Goal: Register for event/course: Register for event/course

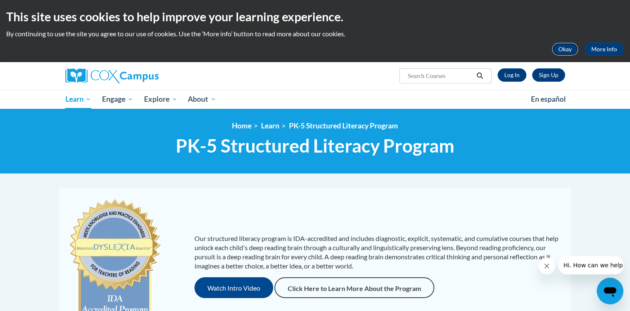
click at [560, 49] on button "Okay" at bounding box center [565, 48] width 27 height 13
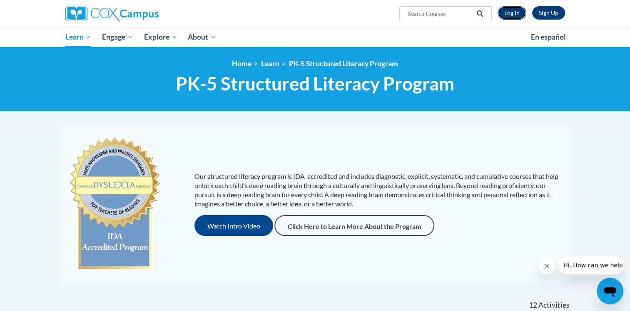
click at [516, 15] on link "Log In" at bounding box center [512, 12] width 29 height 13
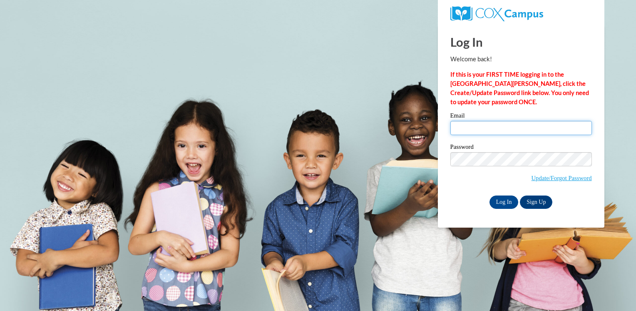
click at [499, 130] on input "Email" at bounding box center [522, 128] width 142 height 14
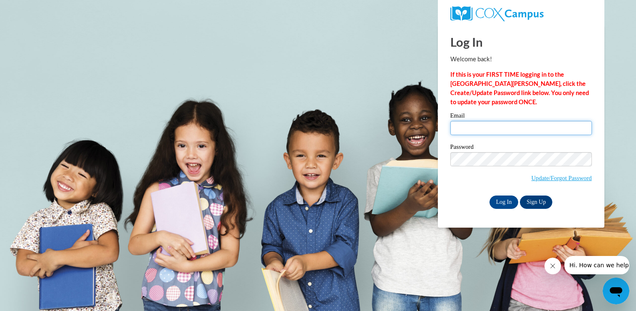
type input "[EMAIL_ADDRESS][DOMAIN_NAME]"
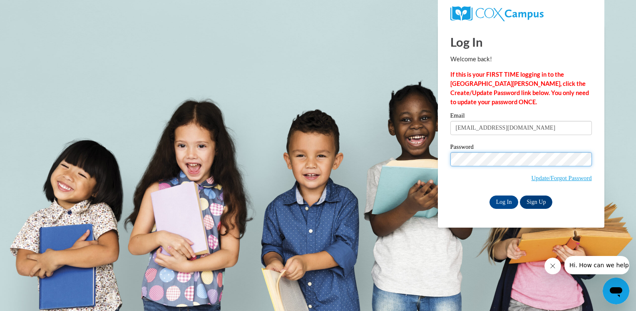
click at [490, 195] on input "Log In" at bounding box center [504, 201] width 29 height 13
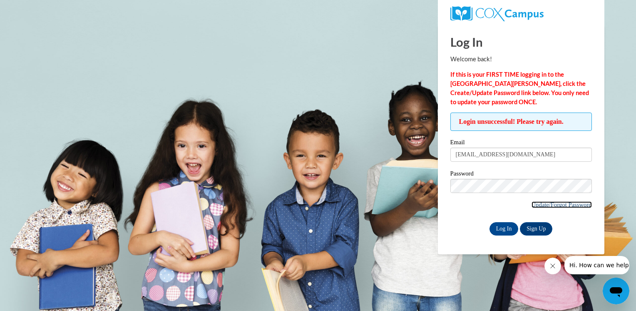
click at [559, 202] on link "Update/Forgot Password" at bounding box center [562, 204] width 60 height 7
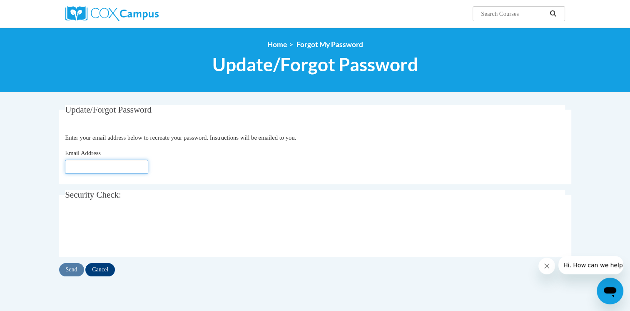
click at [133, 161] on input "Email Address" at bounding box center [106, 167] width 83 height 14
type input "[EMAIL_ADDRESS][DOMAIN_NAME]"
click at [68, 272] on input "Send" at bounding box center [71, 269] width 25 height 13
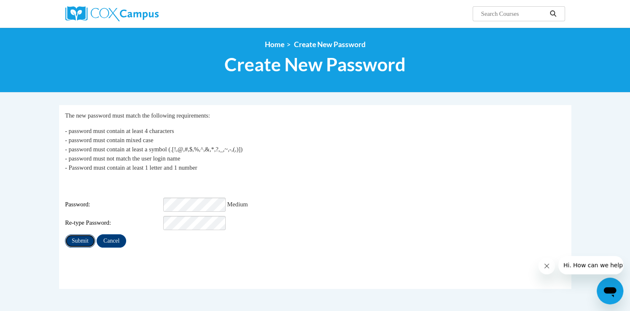
click at [78, 239] on input "Submit" at bounding box center [80, 240] width 30 height 13
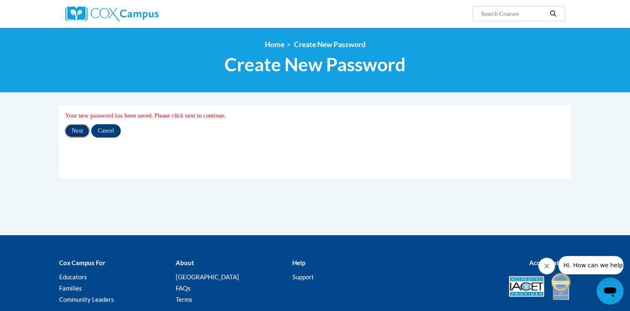
click at [81, 133] on input "Next" at bounding box center [77, 130] width 25 height 13
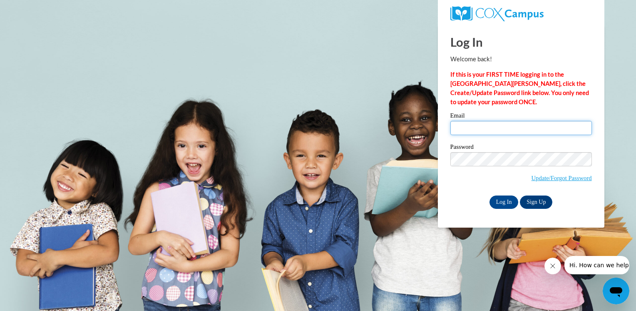
click at [513, 130] on input "Email" at bounding box center [522, 128] width 142 height 14
type input "[EMAIL_ADDRESS][DOMAIN_NAME]"
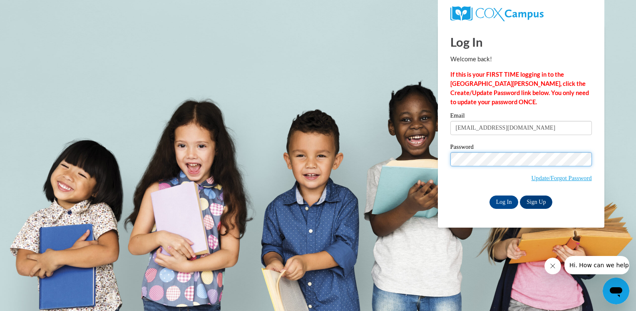
click at [490, 195] on input "Log In" at bounding box center [504, 201] width 29 height 13
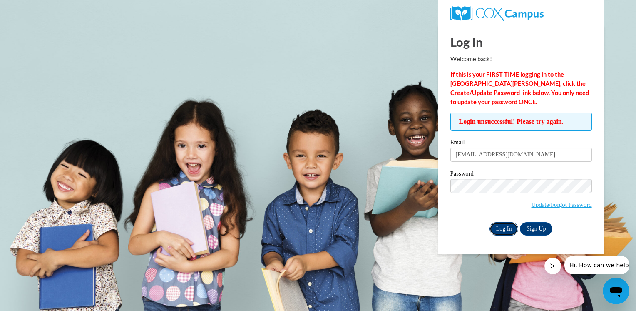
click at [509, 230] on input "Log In" at bounding box center [504, 228] width 29 height 13
click at [534, 153] on input "[EMAIL_ADDRESS][DOMAIN_NAME]" at bounding box center [522, 154] width 142 height 14
click at [514, 231] on input "Log In" at bounding box center [504, 228] width 29 height 13
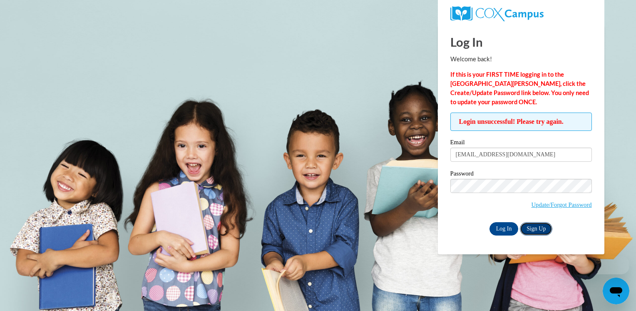
click at [532, 232] on link "Sign Up" at bounding box center [536, 228] width 32 height 13
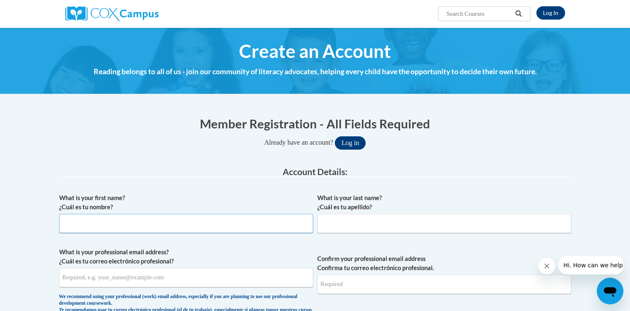
click at [167, 219] on input "What is your first name? ¿Cuál es tu nombre?" at bounding box center [186, 223] width 254 height 19
click at [163, 212] on span "What is your first name? ¿Cuál es tu nombre? Clarriss" at bounding box center [186, 213] width 254 height 40
click at [155, 217] on input "Clarriss" at bounding box center [186, 223] width 254 height 19
type input "Clarrissa"
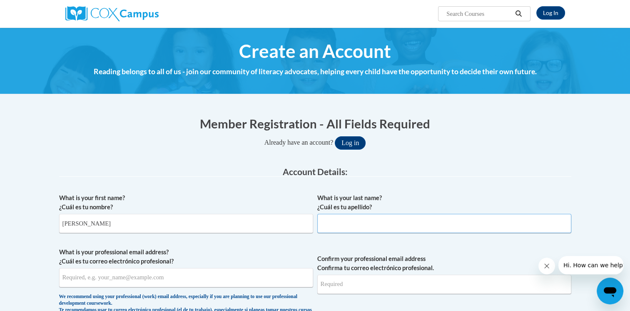
click at [333, 225] on input "What is your last name? ¿Cuál es tu apellido?" at bounding box center [444, 223] width 254 height 19
type input "Baker"
click at [183, 281] on input "What is your professional email address? ¿Cuál es tu correo electrónico profesi…" at bounding box center [186, 277] width 254 height 19
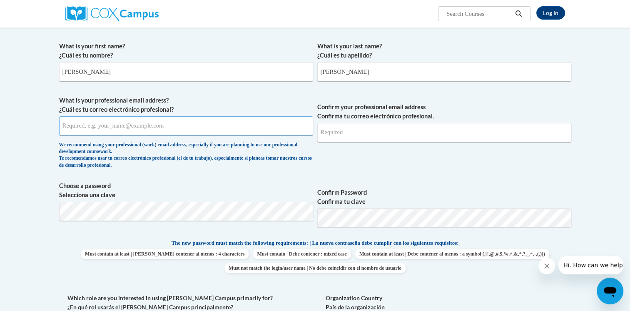
scroll to position [162, 0]
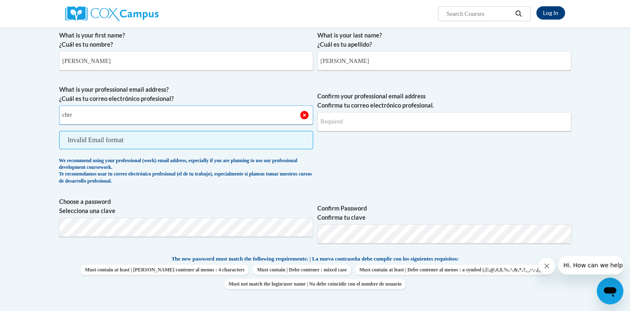
type input "[EMAIL_ADDRESS][DOMAIN_NAME]"
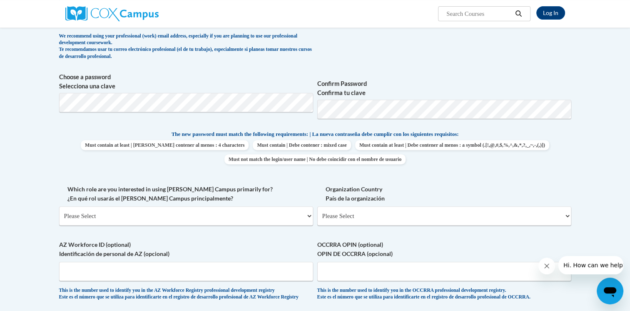
scroll to position [0, 0]
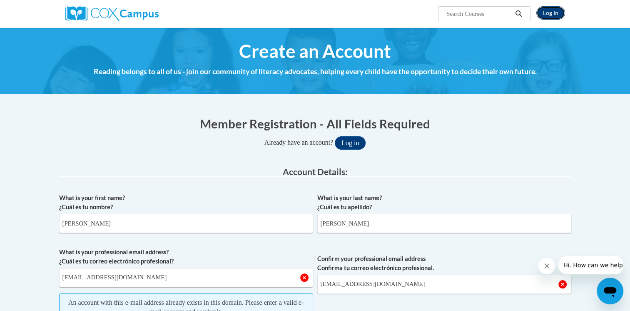
click at [543, 16] on link "Log In" at bounding box center [550, 12] width 29 height 13
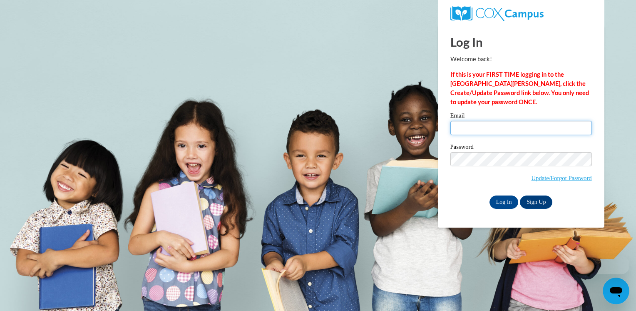
click at [481, 129] on input "Email" at bounding box center [522, 128] width 142 height 14
type input "[EMAIL_ADDRESS][DOMAIN_NAME]"
click at [490, 195] on input "Log In" at bounding box center [504, 201] width 29 height 13
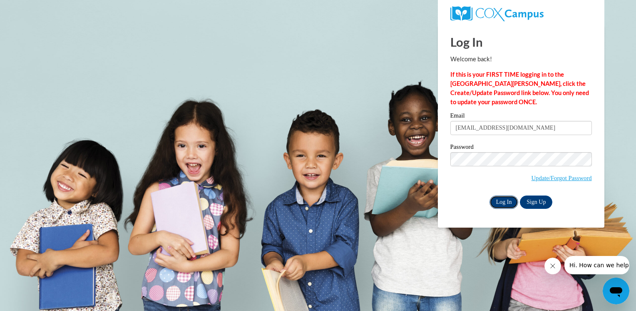
click at [510, 202] on input "Log In" at bounding box center [504, 201] width 29 height 13
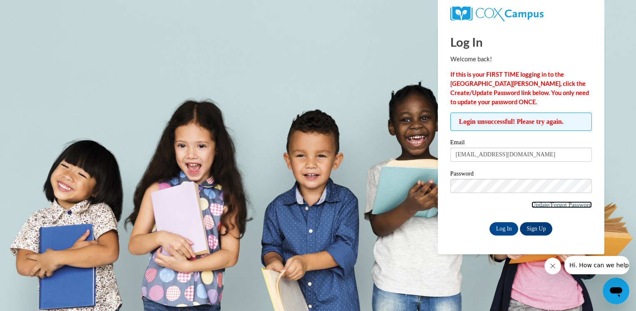
click at [543, 202] on link "Update/Forgot Password" at bounding box center [562, 204] width 60 height 7
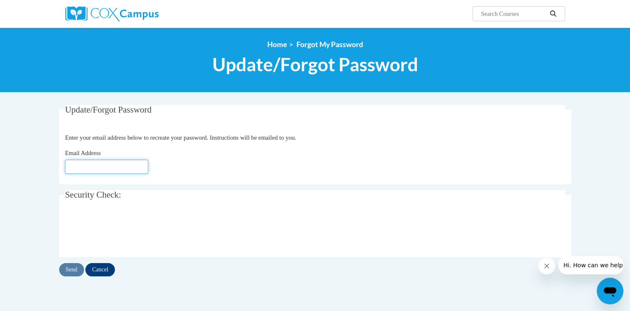
click at [127, 166] on input "Email Address" at bounding box center [106, 167] width 83 height 14
type input "[EMAIL_ADDRESS][DOMAIN_NAME]"
click at [73, 269] on input "Send" at bounding box center [71, 269] width 25 height 13
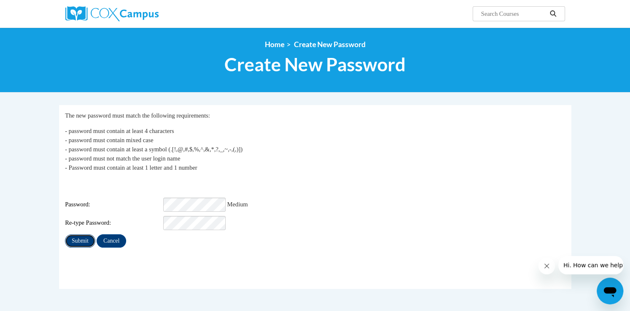
click at [88, 234] on input "Submit" at bounding box center [80, 240] width 30 height 13
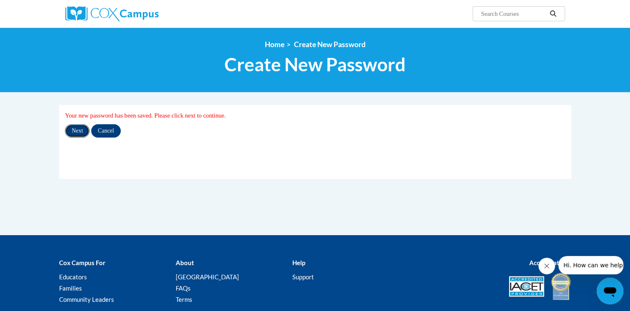
click at [71, 131] on input "Next" at bounding box center [77, 130] width 25 height 13
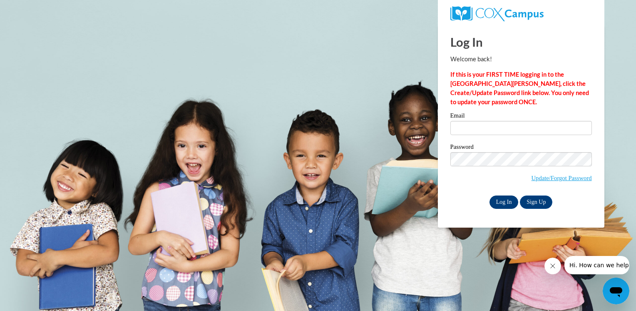
type input "[EMAIL_ADDRESS][DOMAIN_NAME]"
click at [498, 203] on input "Log In" at bounding box center [504, 201] width 29 height 13
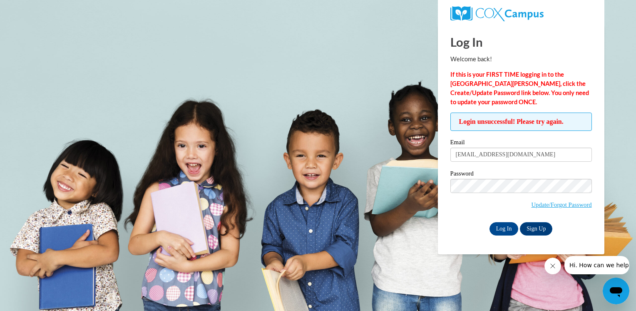
drag, startPoint x: 597, startPoint y: 262, endPoint x: 1157, endPoint y: 511, distance: 612.6
click at [597, 262] on span "Hi. How can we help?" at bounding box center [600, 265] width 62 height 7
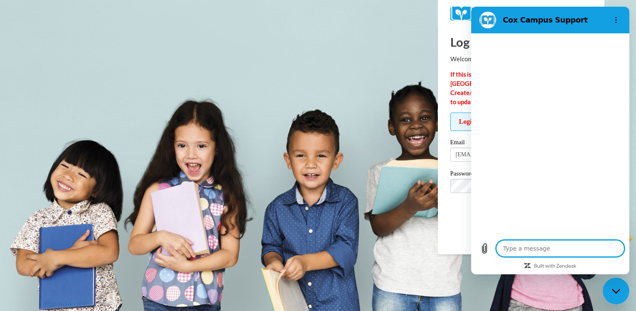
type textarea "x"
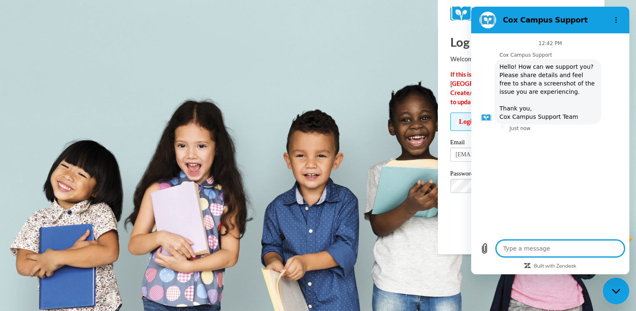
type textarea "i"
type textarea "x"
type textarea "iv"
type textarea "x"
type textarea "ive"
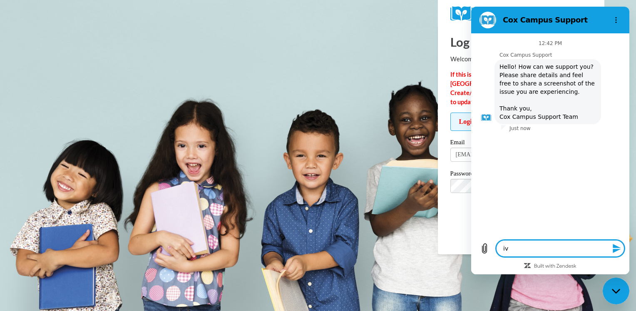
type textarea "x"
type textarea "ive"
type textarea "x"
type textarea "ive c"
type textarea "x"
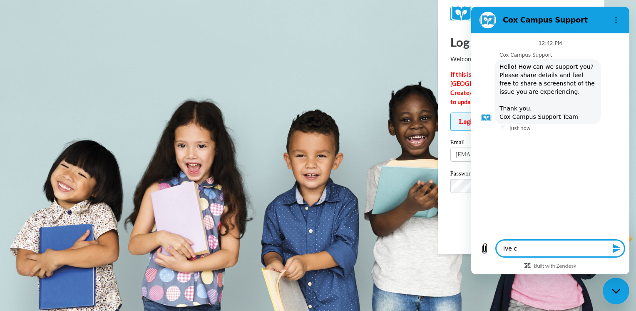
type textarea "ive cr"
type textarea "x"
type textarea "ive cre"
type textarea "x"
type textarea "ive crea"
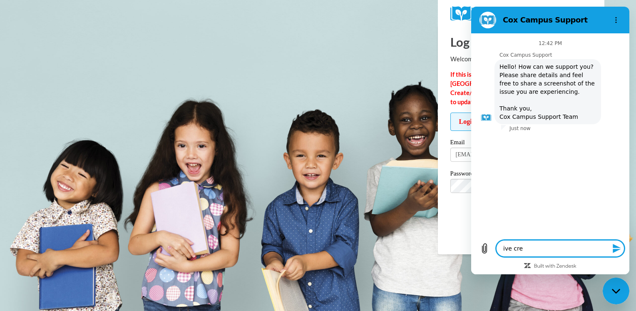
type textarea "x"
type textarea "ive creat"
type textarea "x"
type textarea "ive create"
type textarea "x"
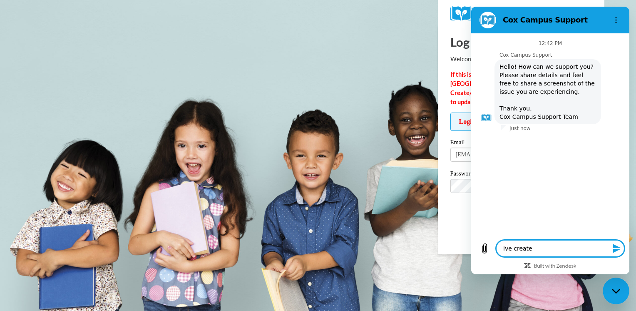
type textarea "ive created"
type textarea "x"
type textarea "ive created"
type textarea "x"
type textarea "ive created a"
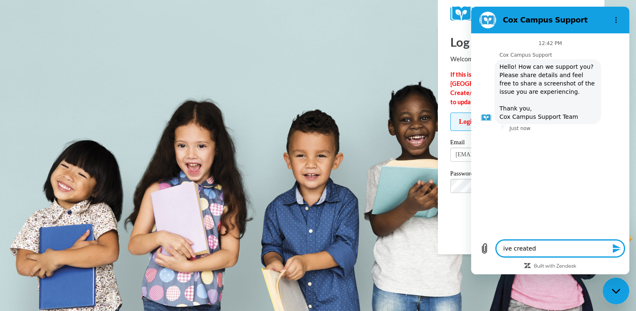
type textarea "x"
type textarea "ive created a"
type textarea "x"
type textarea "ive created a n"
type textarea "x"
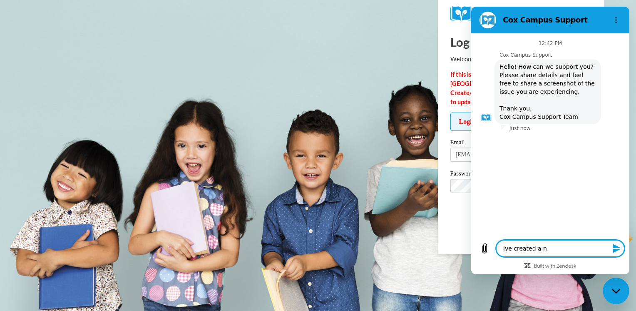
type textarea "ive created a ne"
type textarea "x"
type textarea "ive created a new"
type textarea "x"
type textarea "ive created a new"
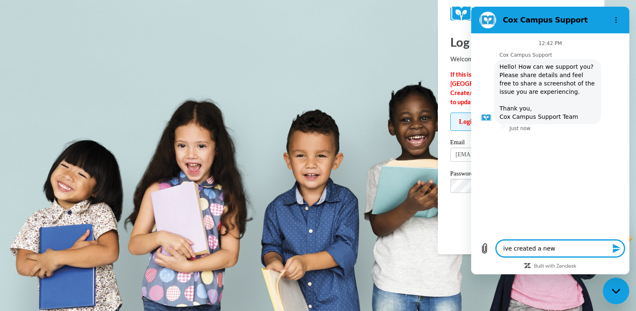
type textarea "x"
type textarea "ive created a new p"
type textarea "x"
type textarea "ive created a new pa"
type textarea "x"
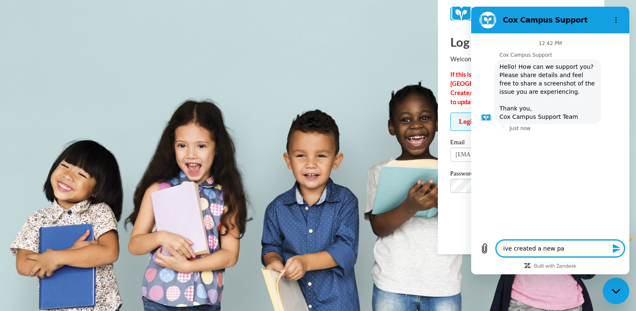
type textarea "ive created a new pas"
type textarea "x"
type textarea "ive created a new pass"
type textarea "x"
type textarea "ive created a new passw"
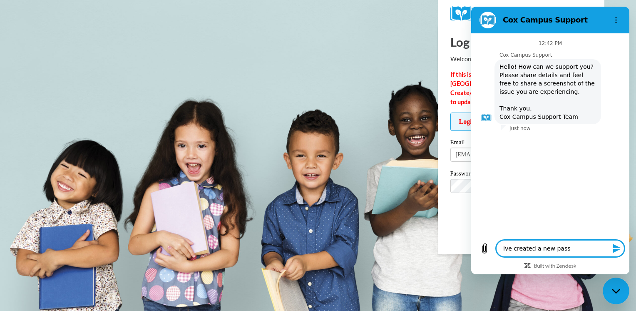
type textarea "x"
type textarea "ive created a new passwr"
type textarea "x"
type textarea "ive created a new passwro"
type textarea "x"
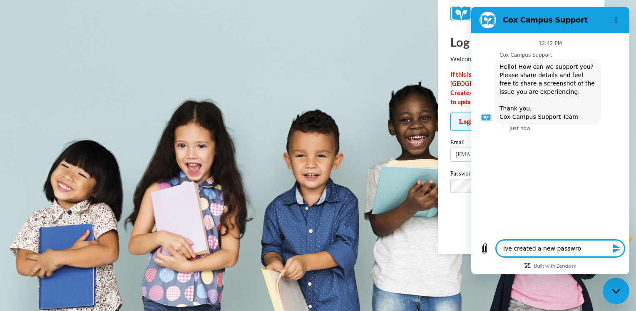
type textarea "ive created a new passwrof"
type textarea "x"
type textarea "ive created a new passwrof"
type textarea "x"
type textarea "ive created a new passwrof"
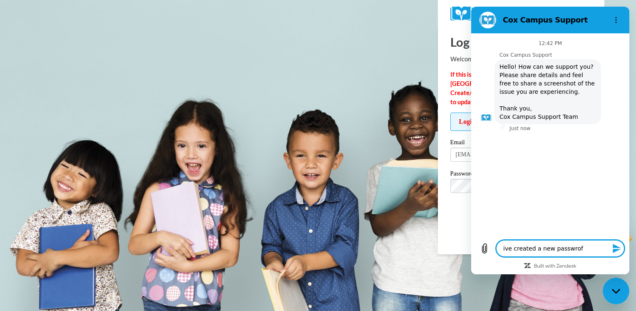
type textarea "x"
type textarea "ive created a new passwro"
type textarea "x"
type textarea "ive created a new passwr"
type textarea "x"
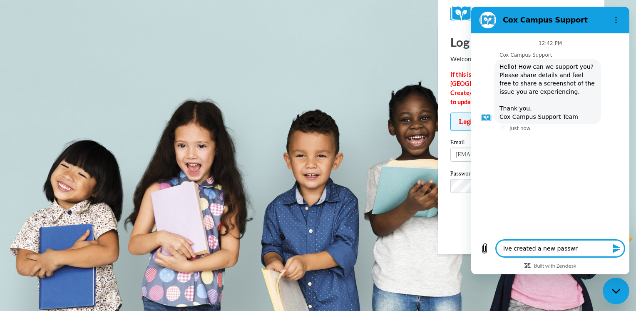
type textarea "ive created a new passw"
type textarea "x"
type textarea "ive created a new passwo"
type textarea "x"
type textarea "ive created a new passwor"
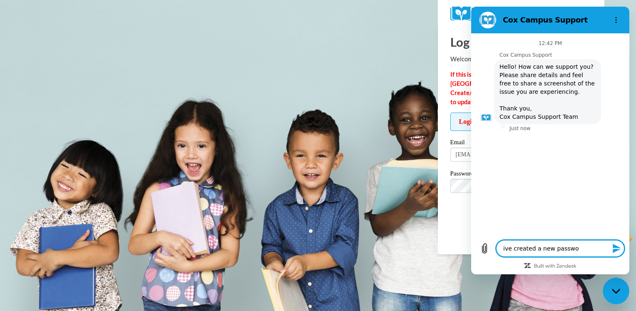
type textarea "x"
type textarea "ive created a new passwor"
type textarea "x"
type textarea "ive created a new passwor"
type textarea "x"
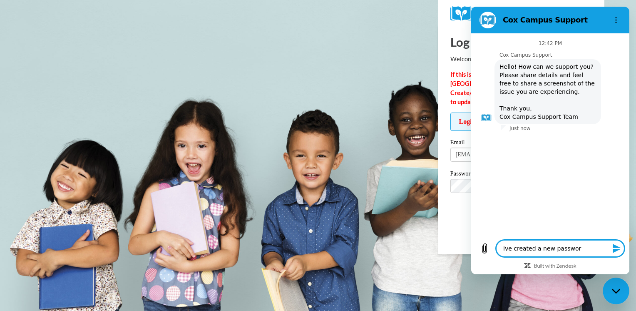
type textarea "ive created a new password"
type textarea "x"
type textarea "ive created a new password"
type textarea "x"
type textarea "ive created a new password t"
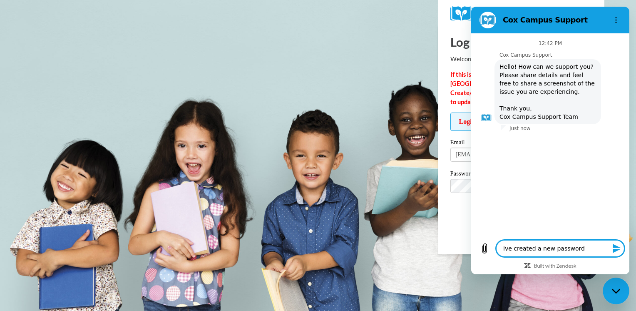
type textarea "x"
type textarea "ive created a new password tw"
type textarea "x"
type textarea "ive created a new password twi"
type textarea "x"
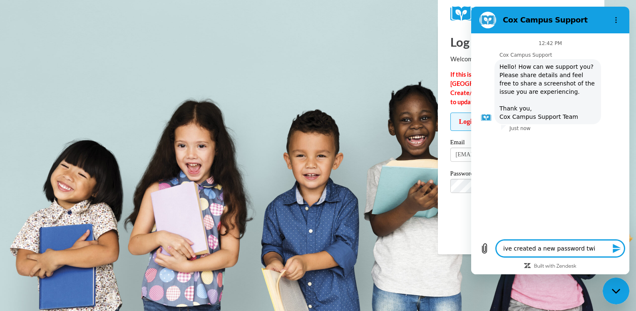
type textarea "ive created a new password twic"
type textarea "x"
type textarea "ive created a new password twice"
type textarea "x"
type textarea "ive created a new password twice"
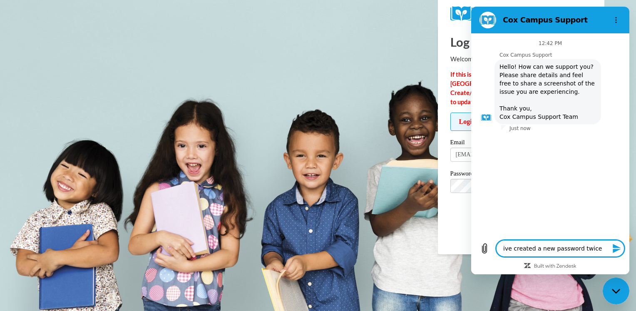
type textarea "x"
type textarea "ive created a new password twice n"
type textarea "x"
type textarea "ive created a new password twice"
type textarea "x"
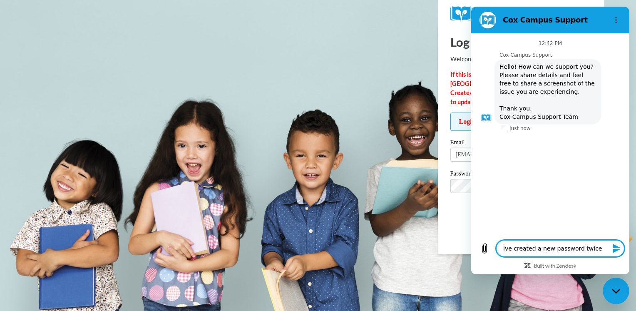
type textarea "ive created a new password twice a"
type textarea "x"
type textarea "ive created a new password twice an"
type textarea "x"
type textarea "ive created a new password twice and"
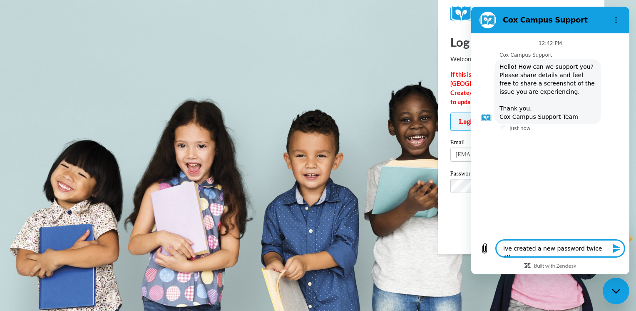
type textarea "x"
type textarea "ive created a new password twice and"
type textarea "x"
type textarea "ive created a new password twice and i"
type textarea "x"
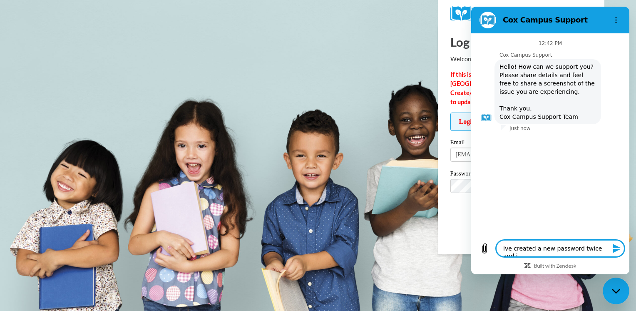
type textarea "ive created a new password twice and it"
type textarea "x"
type textarea "ive created a new password twice and it"
type textarea "x"
type textarea "ive created a new password twice and it w"
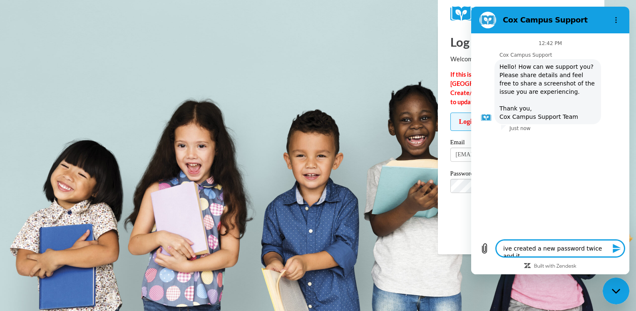
type textarea "x"
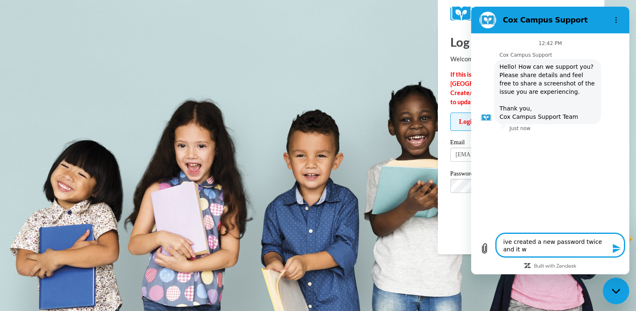
type textarea "ive created a new password twice and it wi"
type textarea "x"
type textarea "ive created a new password twice and it wil"
type textarea "x"
type textarea "ive created a new password twice and it will"
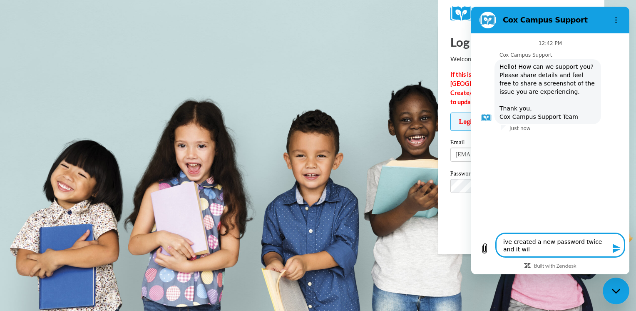
type textarea "x"
type textarea "ive created a new password twice and it will"
type textarea "x"
type textarea "ive created a new password twice and it will s"
type textarea "x"
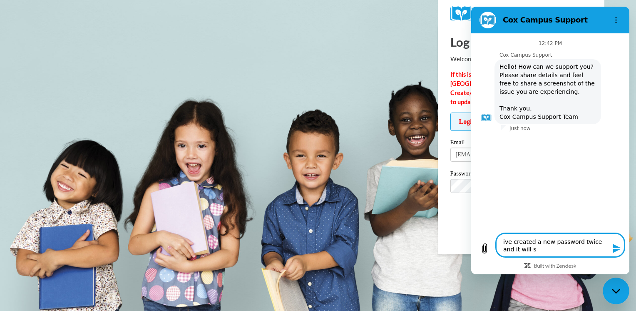
type textarea "ive created a new password twice and it will st"
type textarea "x"
type textarea "ive created a new password twice and it will sti"
type textarea "x"
type textarea "ive created a new password twice and it will stil"
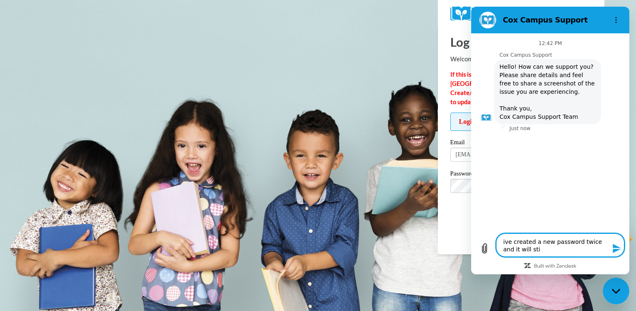
type textarea "x"
type textarea "ive created a new password twice and it will still"
type textarea "x"
type textarea "ive created a new password twice and it will still"
type textarea "x"
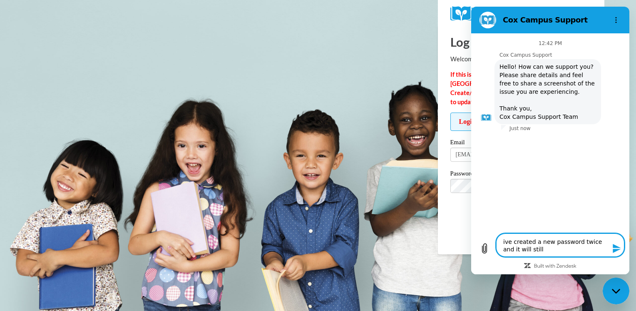
type textarea "ive created a new password twice and it will still n"
type textarea "x"
type textarea "ive created a new password twice and it will still no"
type textarea "x"
type textarea "ive created a new password twice and it will still not"
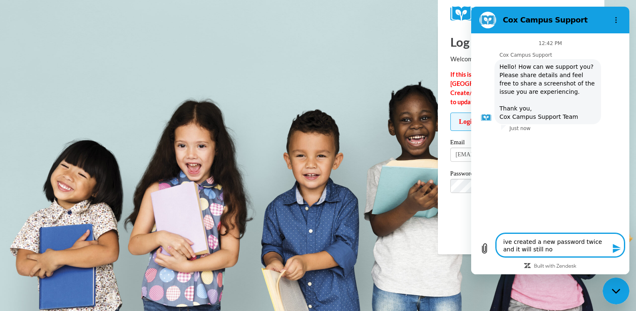
type textarea "x"
type textarea "ive created a new password twice and it will still not"
type textarea "x"
type textarea "ive created a new password twice and it will still not l"
type textarea "x"
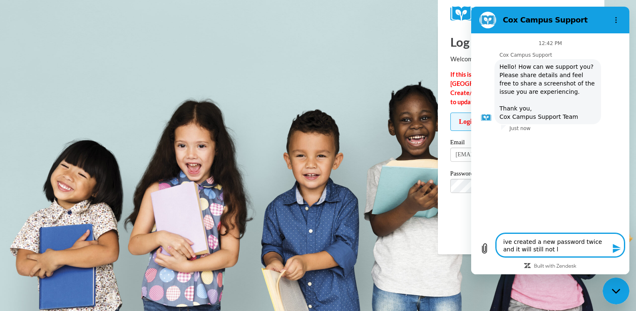
type textarea "ive created a new password twice and it will still not le"
type textarea "x"
type textarea "ive created a new password twice and it will still not let"
type textarea "x"
type textarea "ive created a new password twice and it will still not let"
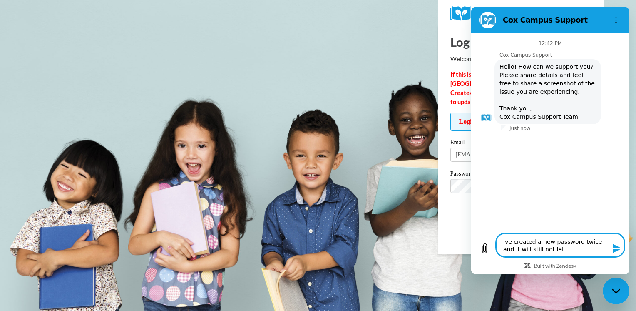
type textarea "x"
type textarea "ive created a new password twice and it will still not let m"
type textarea "x"
type textarea "ive created a new password twice and it will still not let me"
type textarea "x"
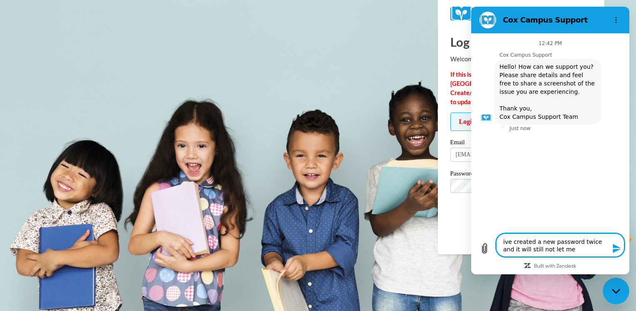
type textarea "ive created a new password twice and it will still not let me"
type textarea "x"
type textarea "ive created a new password twice and it will still not let me s"
type textarea "x"
type textarea "ive created a new password twice and it will still not let me si"
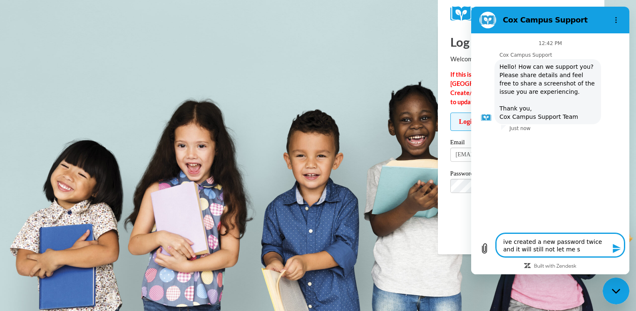
type textarea "x"
type textarea "ive created a new password twice and it will still not let me sig"
type textarea "x"
type textarea "ive created a new password twice and it will still not let me sign"
type textarea "x"
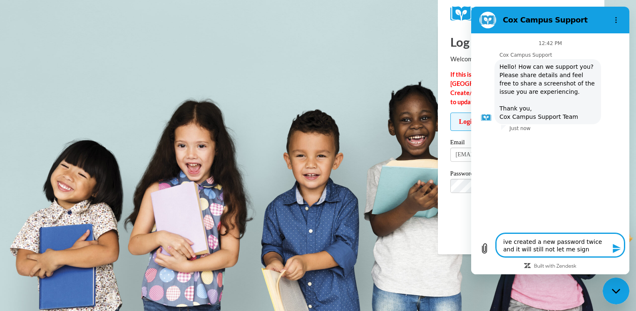
type textarea "ive created a new password twice and it will still not let me sign"
type textarea "x"
type textarea "ive created a new password twice and it will still not let me sign i"
type textarea "x"
type textarea "ive created a new password twice and it will still not let me sign in"
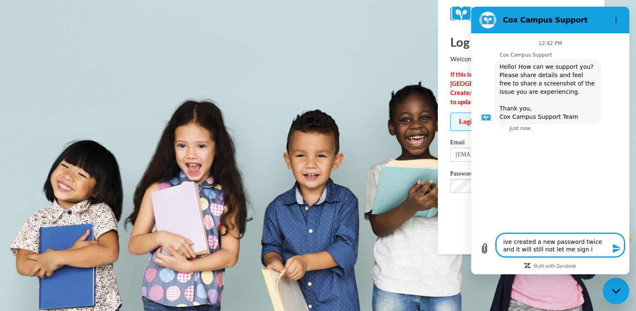
type textarea "x"
type textarea "ive created a new password twice and it will still not let me sign in"
type textarea "x"
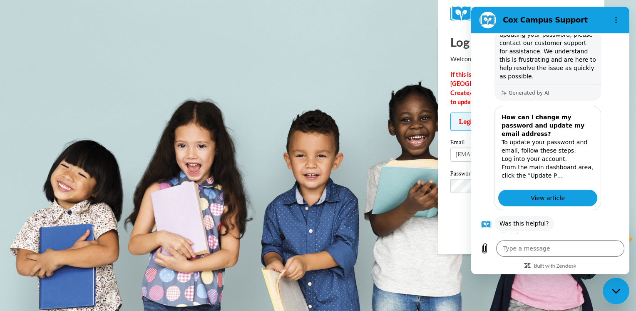
scroll to position [180, 0]
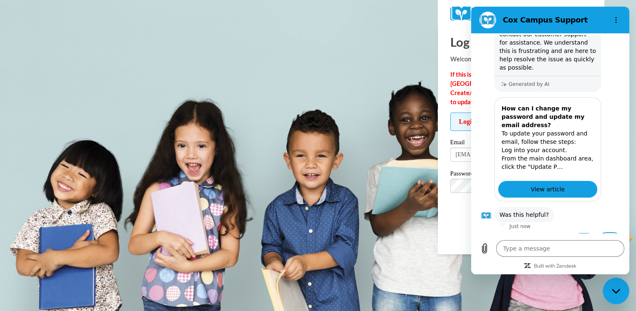
click at [606, 233] on button "No" at bounding box center [610, 241] width 22 height 16
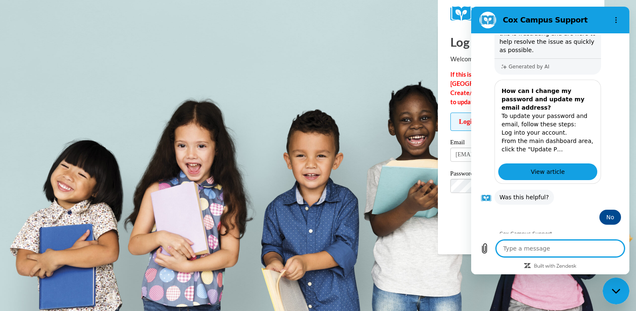
scroll to position [197, 0]
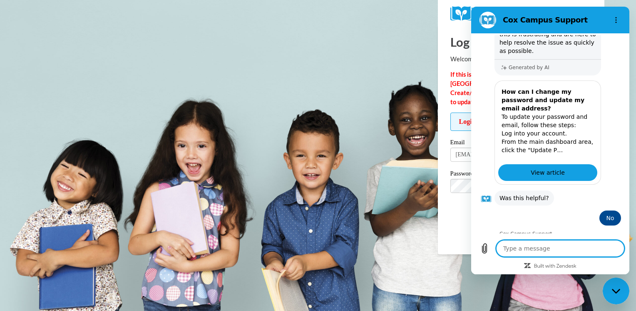
click at [564, 254] on textarea at bounding box center [560, 248] width 128 height 17
type textarea "x"
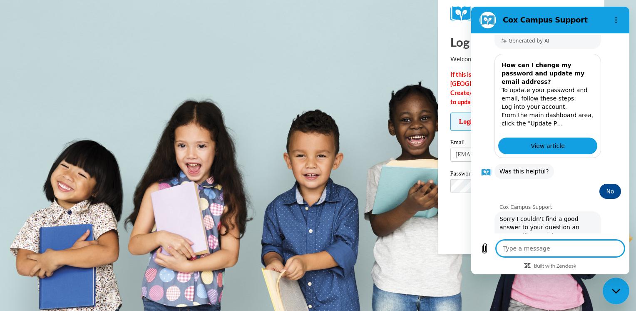
type textarea "w"
type textarea "x"
type textarea "wh"
type textarea "x"
type textarea "wha"
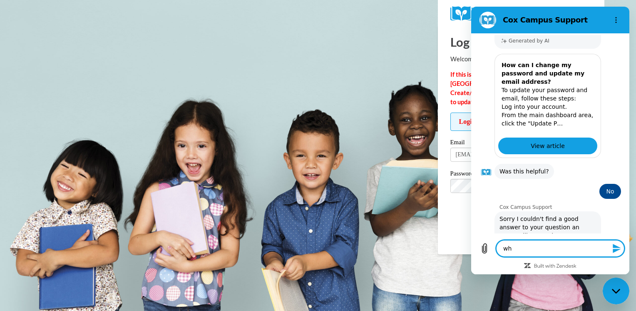
type textarea "x"
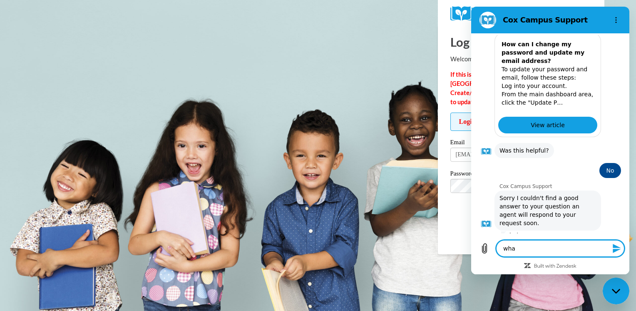
type textarea "whar"
type textarea "x"
type textarea "whar"
type textarea "x"
type textarea "whar i"
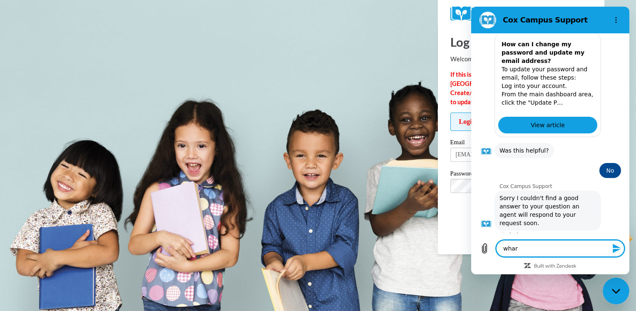
type textarea "x"
type textarea "whar is"
type textarea "x"
type textarea "whar is"
type textarea "x"
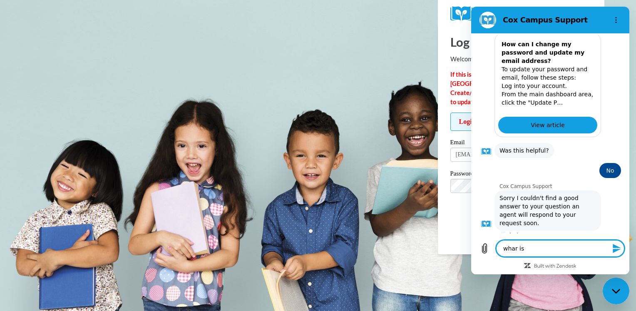
type textarea "whar is"
type textarea "x"
type textarea "whar i"
type textarea "x"
type textarea "whar"
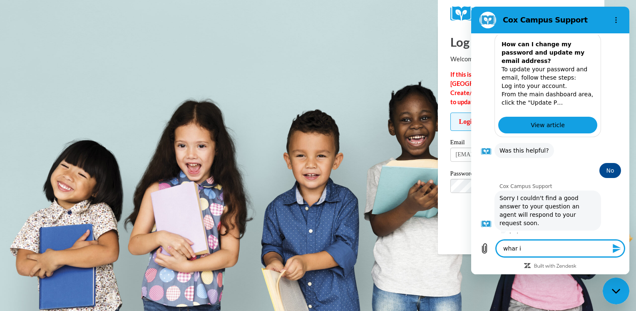
type textarea "x"
type textarea "whar"
type textarea "x"
type textarea "whart"
type textarea "x"
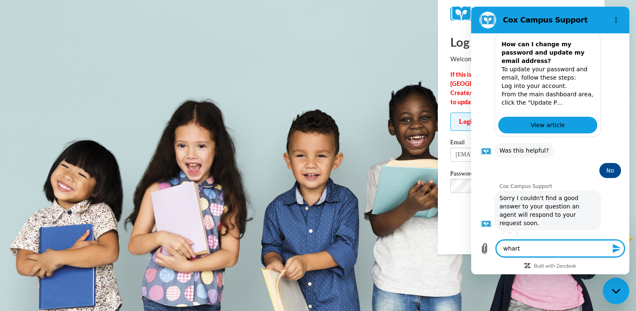
type textarea "whart"
type textarea "x"
type textarea "whart \"
type textarea "x"
type textarea "whart"
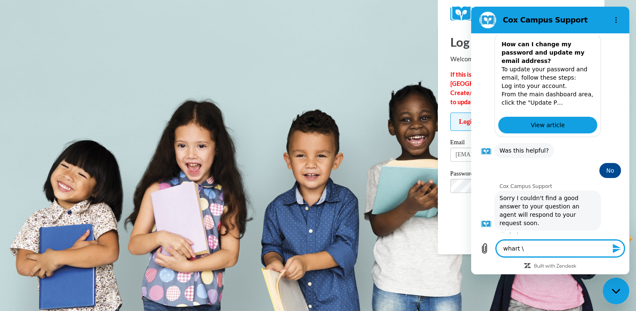
type textarea "x"
type textarea "whart"
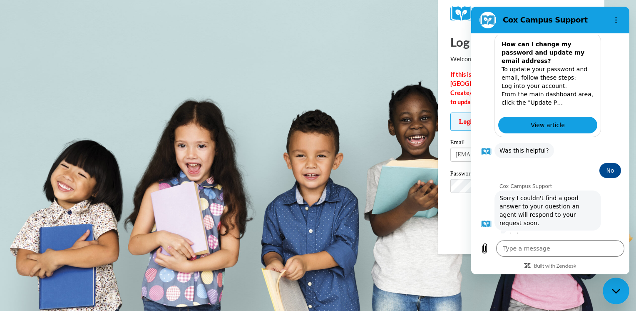
click at [613, 241] on button "Talk to a human" at bounding box center [593, 253] width 55 height 24
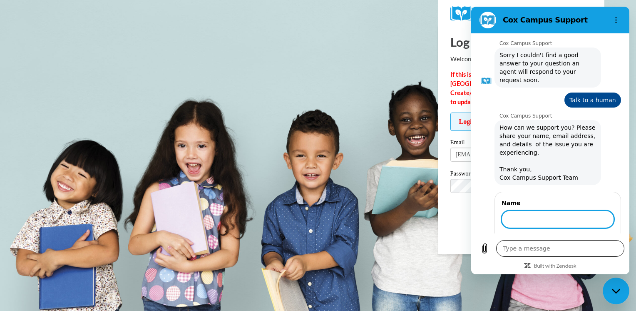
scroll to position [386, 0]
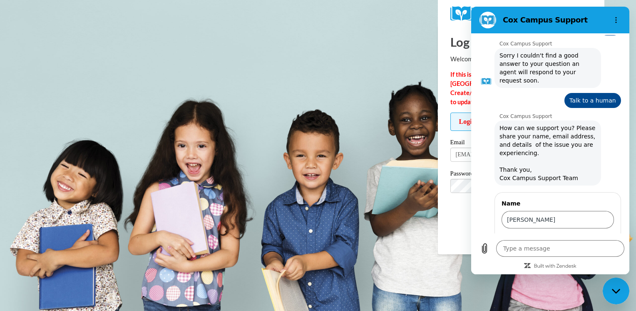
click at [597, 238] on span "Next" at bounding box center [600, 243] width 14 height 10
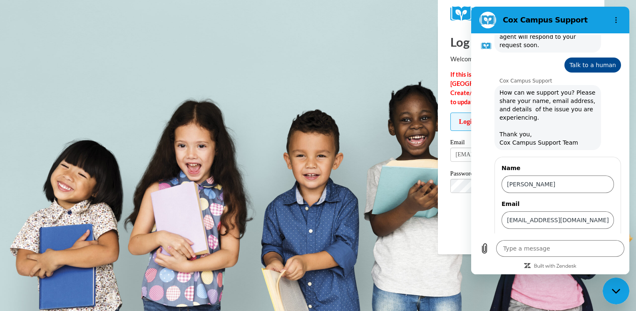
click at [594, 239] on span "Send" at bounding box center [600, 244] width 15 height 10
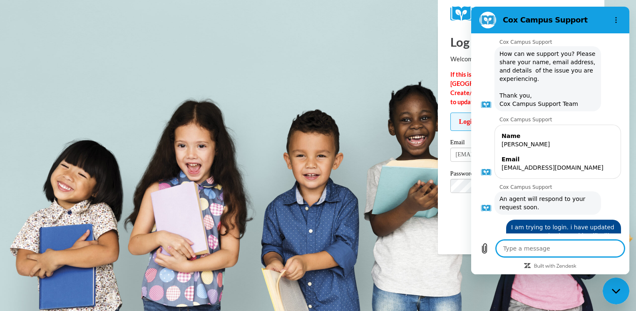
scroll to position [462, 0]
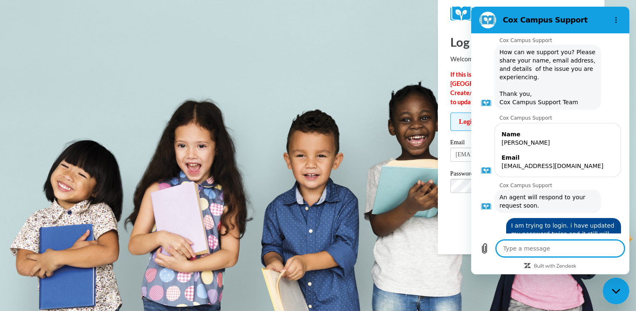
click at [551, 247] on textarea at bounding box center [560, 248] width 128 height 17
click at [307, 39] on body "Log In Welcome back! If this is your FIRST TIME logging in to the NEW Cox Campu…" at bounding box center [318, 155] width 636 height 311
click at [622, 14] on button "Options menu" at bounding box center [616, 20] width 17 height 17
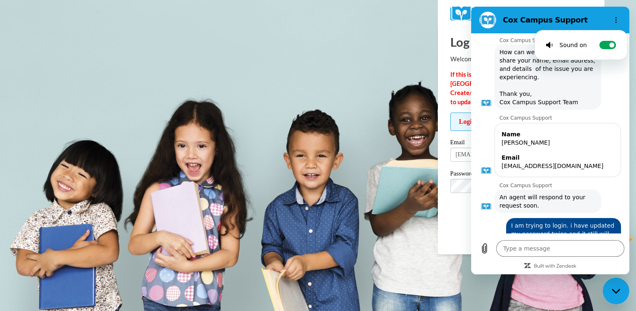
click at [387, 67] on body "Log In Welcome back! If this is your FIRST TIME logging in to the NEW Cox Campu…" at bounding box center [318, 155] width 636 height 311
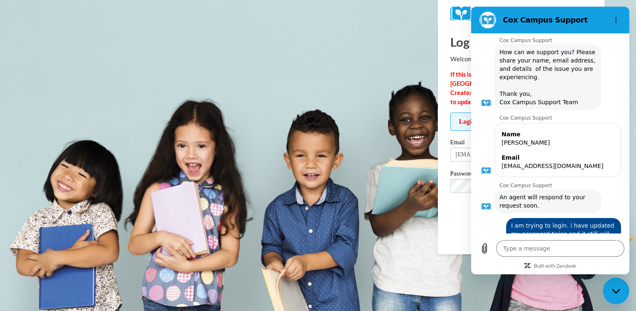
click at [441, 46] on div "Log In Welcome back! If this is your FIRST TIME logging in to the NEW Cox Campu…" at bounding box center [521, 139] width 179 height 229
click at [445, 42] on div "Log In Welcome back! If this is your FIRST TIME logging in to the NEW Cox Campu…" at bounding box center [521, 139] width 179 height 229
click at [443, 81] on div "Log In Welcome back! If this is your FIRST TIME logging in to the NEW Cox Campu…" at bounding box center [521, 139] width 179 height 229
click at [613, 294] on div "Close messaging window" at bounding box center [616, 290] width 25 height 25
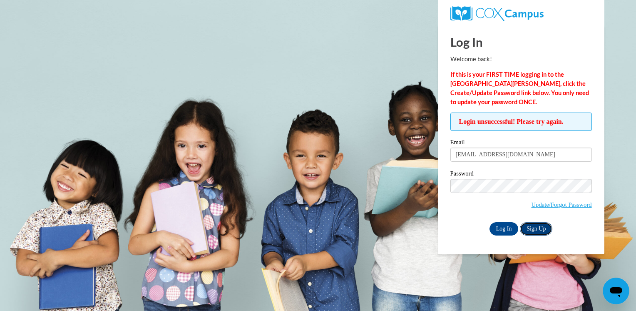
click at [537, 228] on link "Sign Up" at bounding box center [536, 228] width 32 height 13
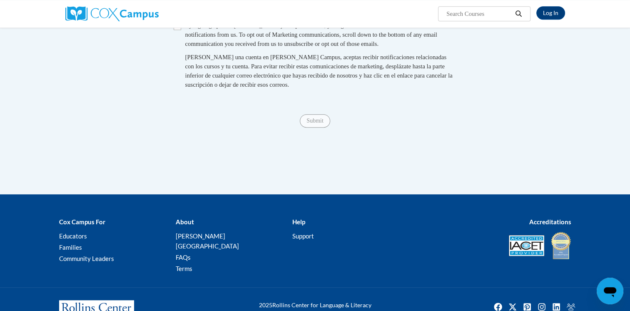
scroll to position [640, 0]
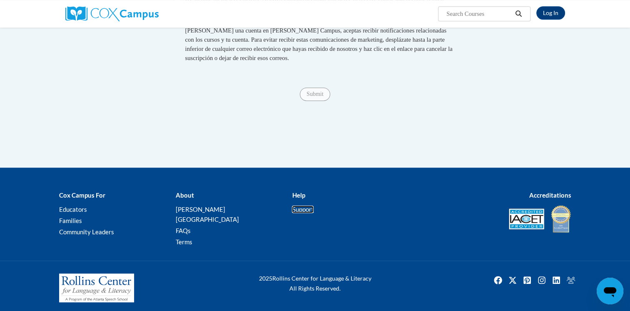
click at [305, 213] on link "Support" at bounding box center [303, 208] width 22 height 7
click at [297, 200] on p "Help" at bounding box center [344, 195] width 104 height 10
click at [568, 279] on img "Facebook Group" at bounding box center [570, 279] width 13 height 13
click at [611, 291] on icon "Open messaging window" at bounding box center [610, 292] width 12 height 10
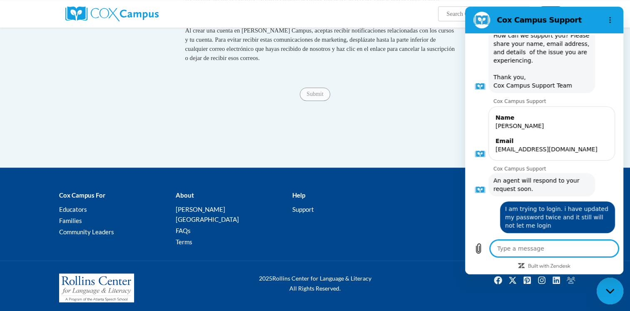
scroll to position [478, 0]
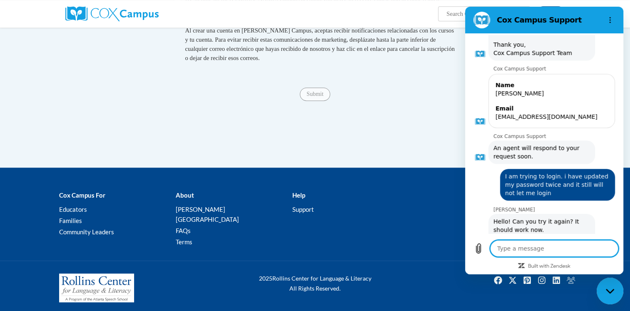
type textarea "x"
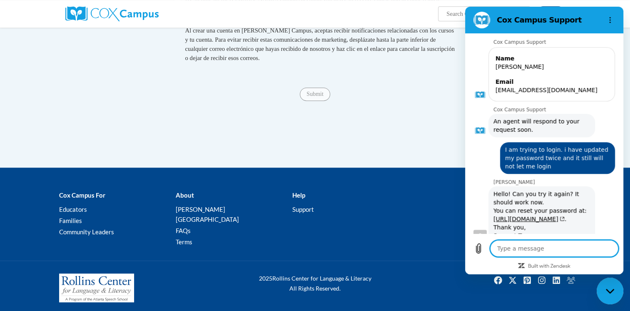
scroll to position [540, 0]
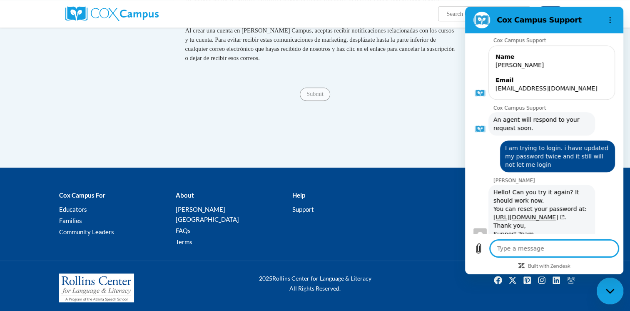
type textarea "o"
type textarea "x"
type textarea "ok"
type textarea "x"
type textarea "ok"
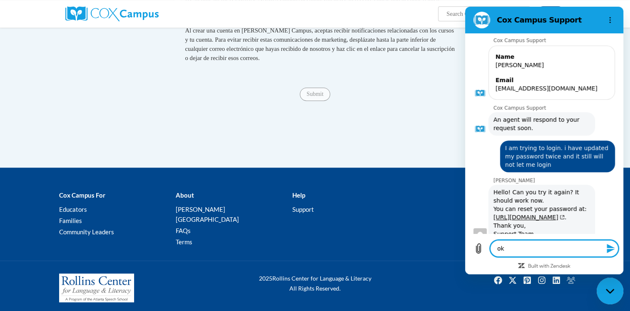
type textarea "x"
type textarea "ok l"
type textarea "x"
type textarea "ok le"
type textarea "x"
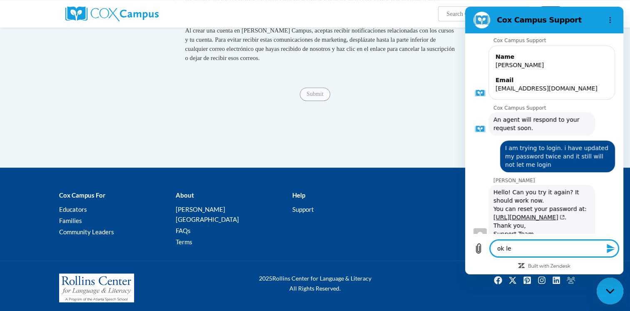
type textarea "ok let"
type textarea "x"
type textarea "ok let"
type textarea "x"
type textarea "ok let m"
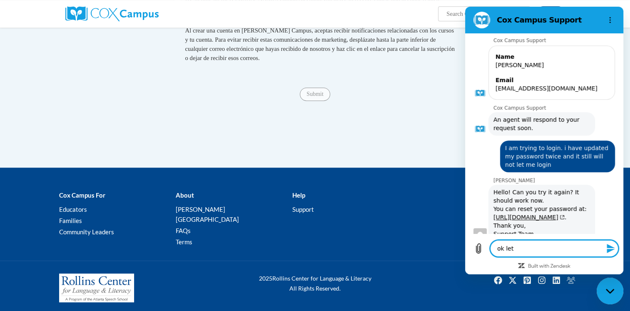
type textarea "x"
type textarea "ok let me"
type textarea "x"
type textarea "ok let me"
type textarea "x"
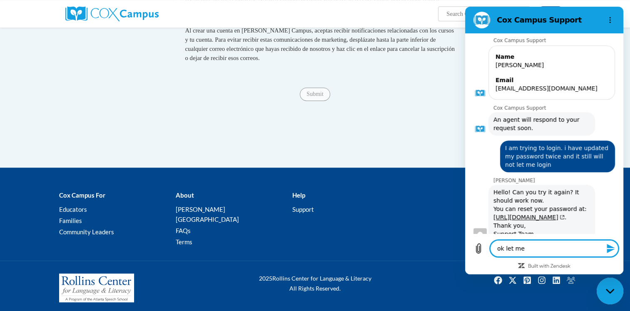
type textarea "ok let me t"
type textarea "x"
type textarea "ok let me tr"
type textarea "x"
type textarea "ok let me try"
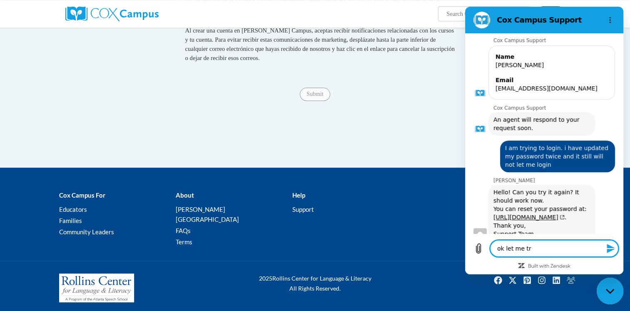
type textarea "x"
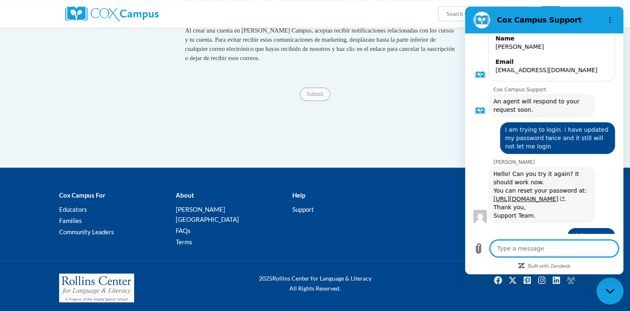
scroll to position [560, 0]
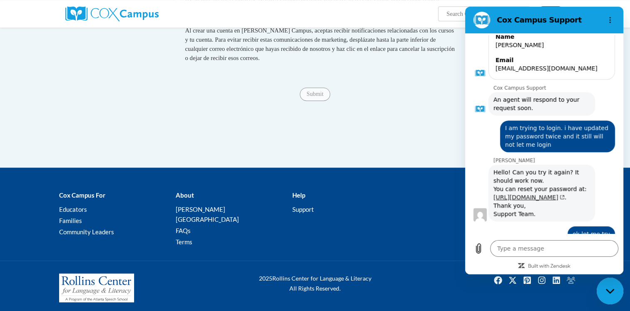
click at [529, 194] on link "https://lms.coxcampus.org/Login/EmailPassword.aspx" at bounding box center [529, 197] width 71 height 7
type textarea "x"
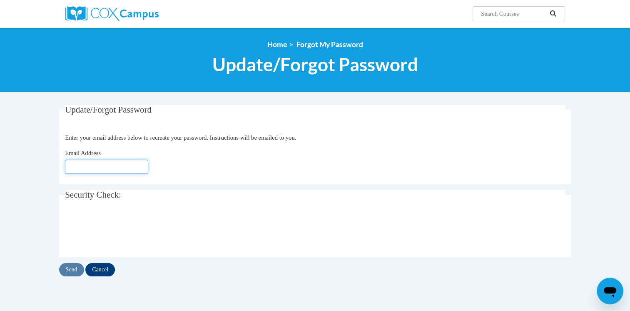
click at [131, 169] on input "Email Address" at bounding box center [106, 167] width 83 height 14
type input "chrrissy04@gmail.com"
click at [70, 271] on input "Send" at bounding box center [71, 269] width 25 height 13
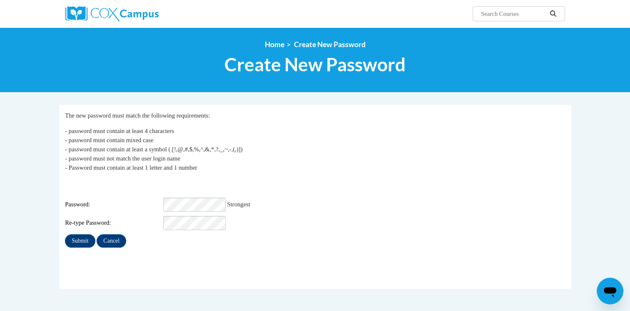
click at [238, 197] on div "Password: Strongest" at bounding box center [315, 204] width 500 height 14
click at [82, 238] on input "Submit" at bounding box center [80, 240] width 30 height 13
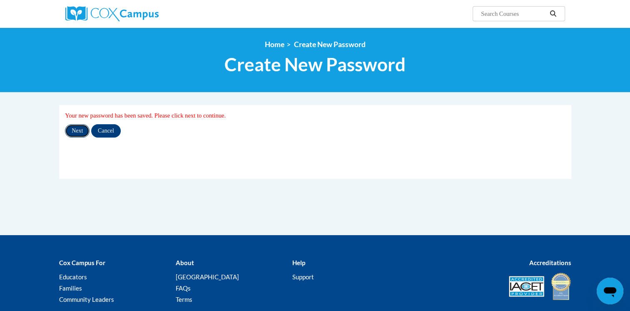
click at [73, 135] on input "Next" at bounding box center [77, 130] width 25 height 13
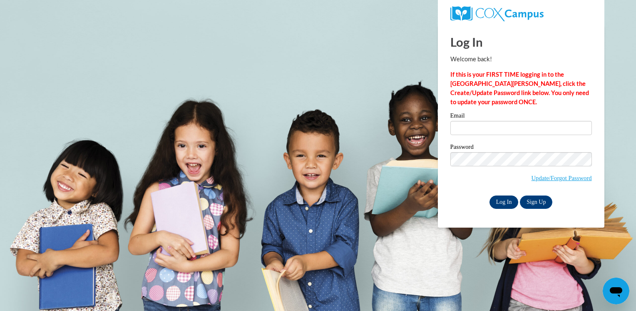
type input "[EMAIL_ADDRESS][DOMAIN_NAME]"
click at [504, 204] on input "Log In" at bounding box center [504, 201] width 29 height 13
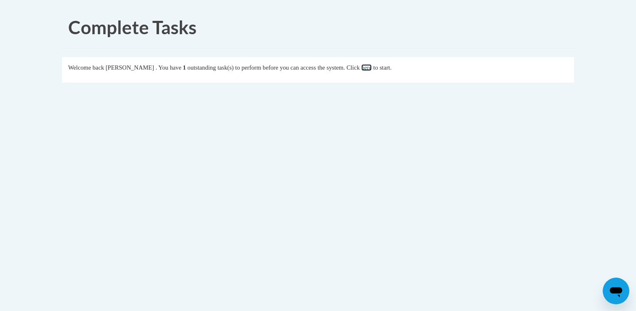
click at [372, 69] on link "here" at bounding box center [366, 67] width 10 height 7
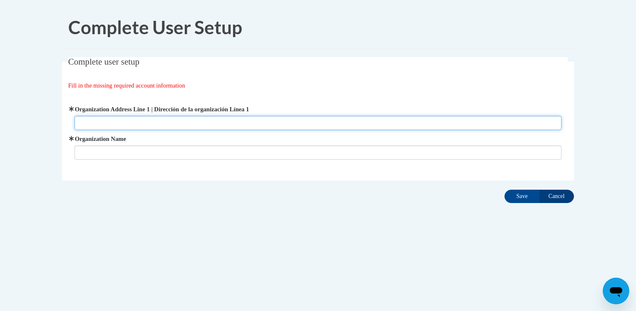
click at [214, 127] on input "Organization Address Line 1 | Dirección de la organización Línea 1" at bounding box center [319, 123] width 488 height 14
type input "1557 Louisville St"
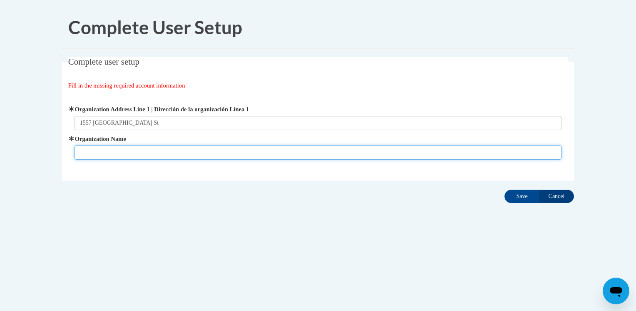
click at [112, 152] on input "Organization Name" at bounding box center [319, 152] width 488 height 14
type input "Emerson Family School"
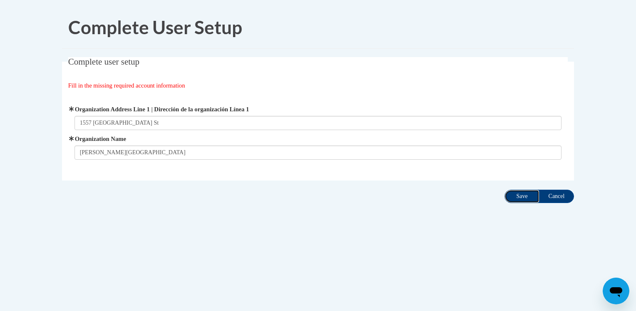
click at [524, 198] on input "Save" at bounding box center [522, 195] width 35 height 13
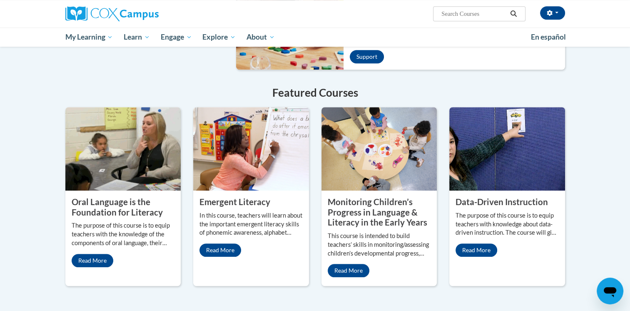
scroll to position [620, 0]
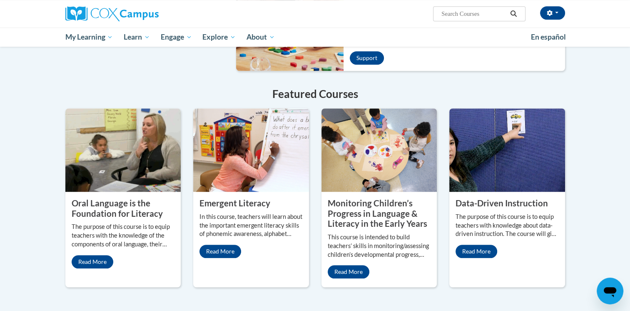
click at [467, 20] on span "Search Search..." at bounding box center [479, 13] width 92 height 15
click at [465, 10] on input "Search..." at bounding box center [474, 14] width 67 height 10
type input "structured literacy asynchronous"
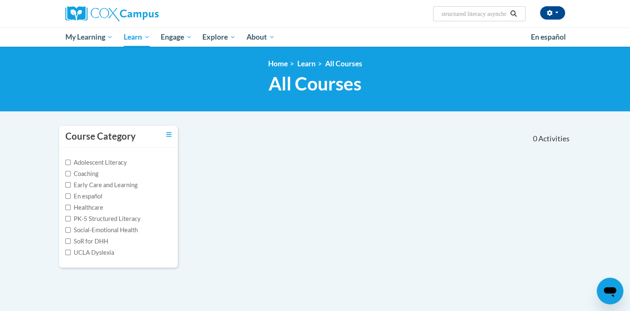
click at [468, 12] on input "structured literacy asynchronous" at bounding box center [474, 14] width 67 height 10
type input "literacy asynchronous"
drag, startPoint x: 67, startPoint y: 219, endPoint x: 107, endPoint y: 228, distance: 41.8
click at [107, 228] on label "Social-Emotional Health" at bounding box center [101, 229] width 72 height 9
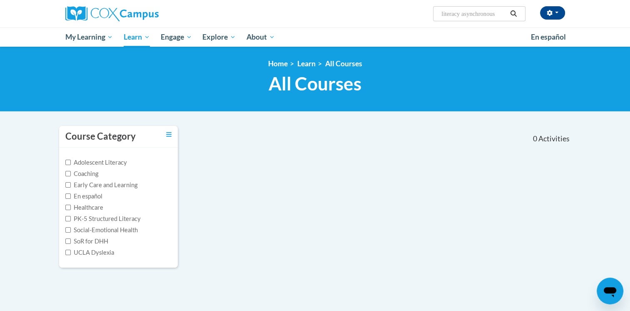
click at [71, 228] on input "Social-Emotional Health" at bounding box center [67, 229] width 5 height 5
checkbox input "true"
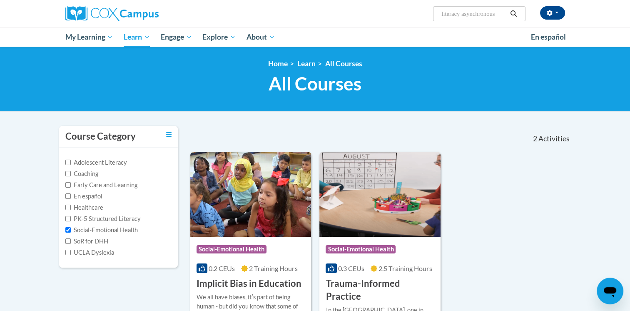
click at [96, 217] on label "PK-5 Structured Literacy" at bounding box center [102, 218] width 75 height 9
click at [71, 217] on input "PK-5 Structured Literacy" at bounding box center [67, 218] width 5 height 5
checkbox input "true"
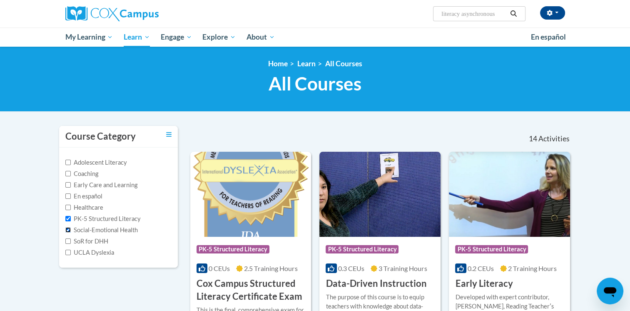
click at [68, 227] on input "Social-Emotional Health" at bounding box center [67, 229] width 5 height 5
checkbox input "false"
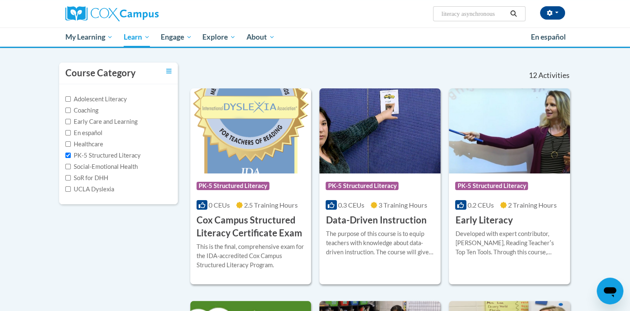
scroll to position [57, 0]
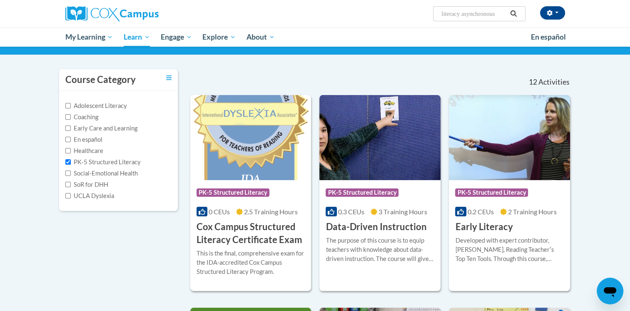
drag, startPoint x: 501, startPoint y: 15, endPoint x: 432, endPoint y: 26, distance: 69.2
click at [432, 26] on div "Clarrissa Baker (America/Chicago UTC-05:00) My Profile Inbox My Transcripts Log…" at bounding box center [315, 13] width 525 height 27
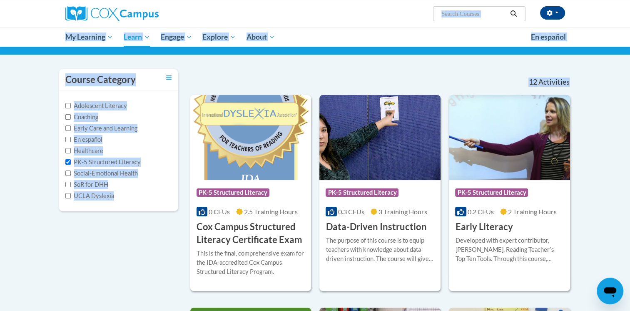
drag, startPoint x: 432, startPoint y: 26, endPoint x: 344, endPoint y: 94, distance: 110.8
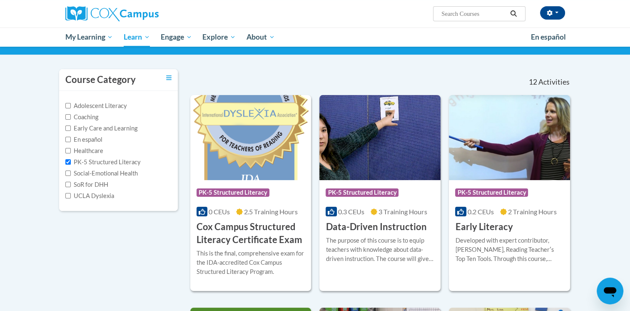
click at [216, 222] on h3 "Cox Campus Structured Literacy Certificate Exam" at bounding box center [251, 233] width 109 height 26
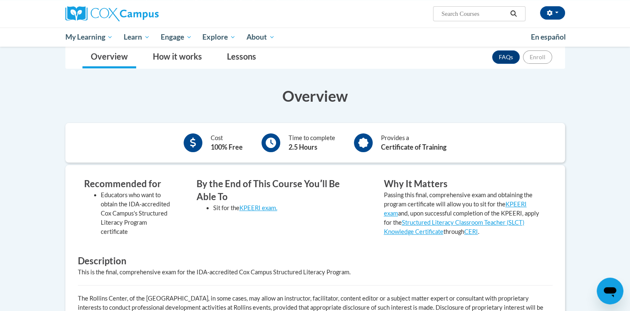
scroll to position [65, 0]
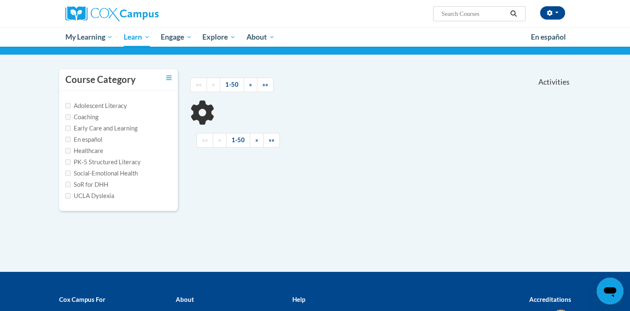
type input "literacy asynchronous"
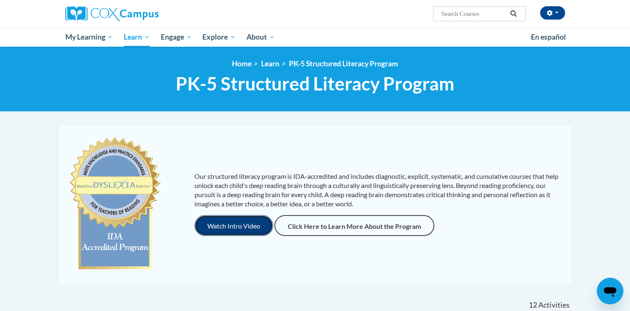
click at [222, 231] on button "Watch Intro Video" at bounding box center [233, 225] width 79 height 21
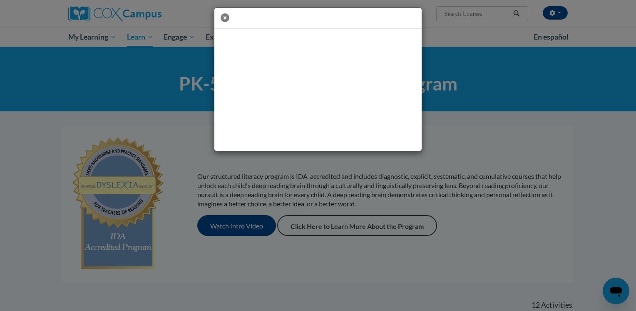
click at [227, 19] on icon "button" at bounding box center [225, 17] width 9 height 9
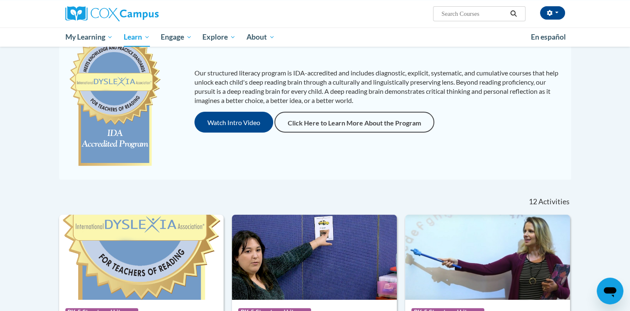
scroll to position [102, 0]
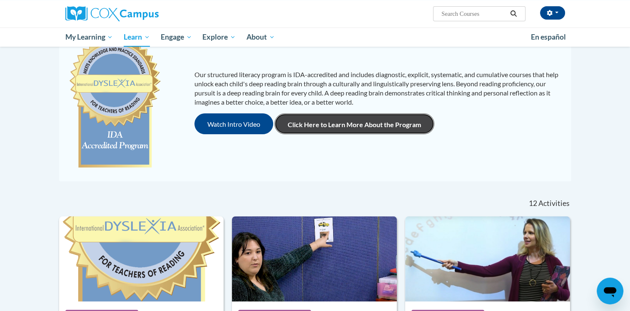
click at [354, 130] on link "Click Here to Learn More About the Program" at bounding box center [354, 123] width 160 height 21
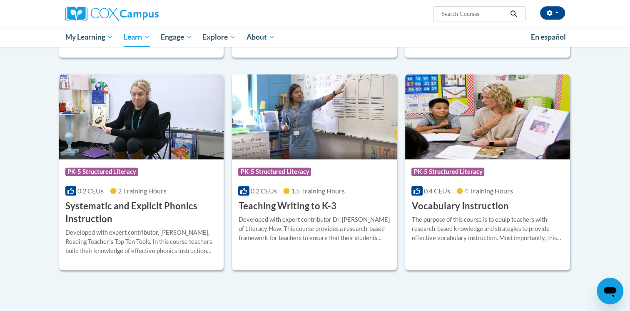
scroll to position [873, 0]
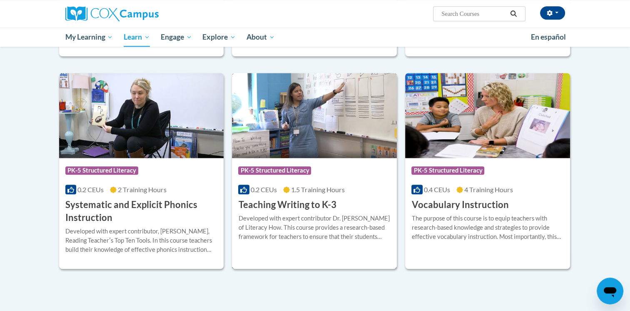
click at [357, 216] on div "Developed with expert contributor Dr. [PERSON_NAME] of Literacy How. This cours…" at bounding box center [314, 227] width 152 height 27
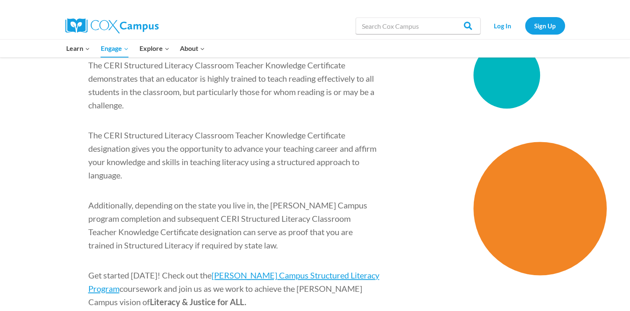
scroll to position [1248, 0]
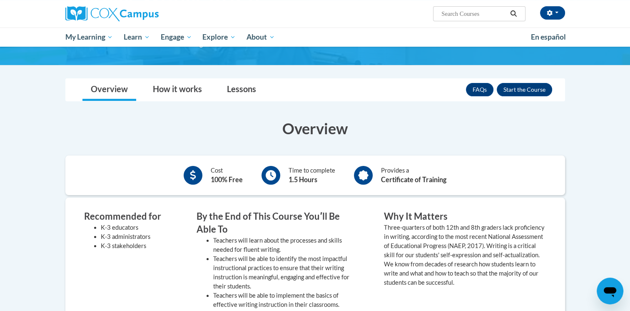
scroll to position [105, 0]
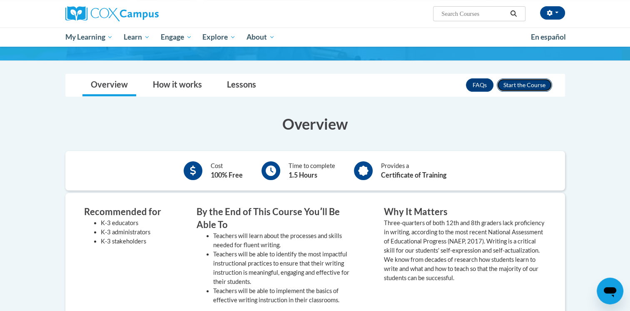
click at [514, 87] on button "Enroll" at bounding box center [524, 84] width 55 height 13
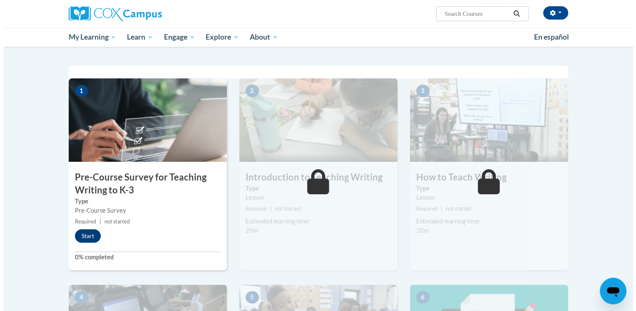
scroll to position [156, 0]
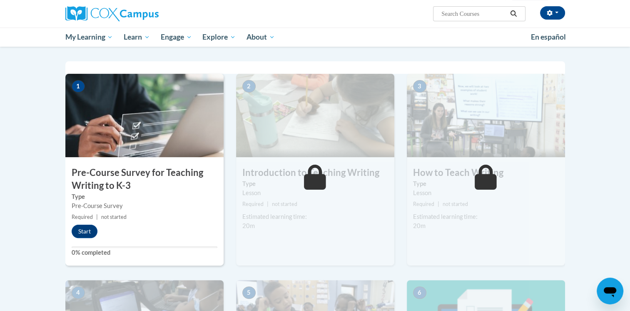
click at [169, 192] on label "Type" at bounding box center [145, 196] width 146 height 9
click at [178, 222] on div "1 Pre-Course Survey for Teaching Writing to K-3 Type Pre-Course Survey Required…" at bounding box center [144, 170] width 158 height 192
click at [85, 232] on button "Start" at bounding box center [85, 230] width 26 height 13
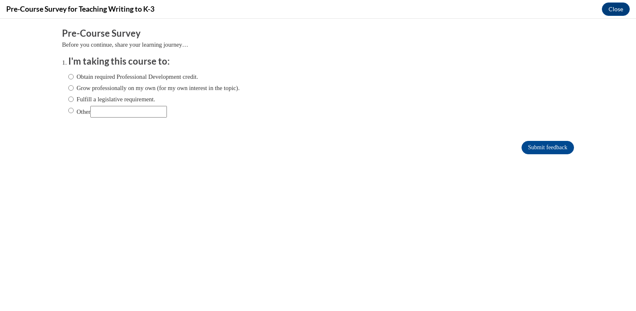
scroll to position [0, 0]
click at [68, 79] on input "Obtain required Professional Development credit." at bounding box center [70, 76] width 5 height 9
radio input "true"
click at [68, 89] on input "Grow professionally on my own (for my own interest in the topic)." at bounding box center [70, 87] width 5 height 9
radio input "true"
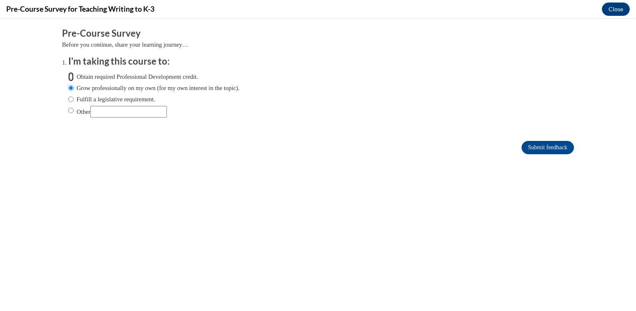
click at [68, 77] on input "Obtain required Professional Development credit." at bounding box center [70, 76] width 5 height 9
radio input "true"
click at [522, 144] on input "Submit feedback" at bounding box center [548, 147] width 52 height 13
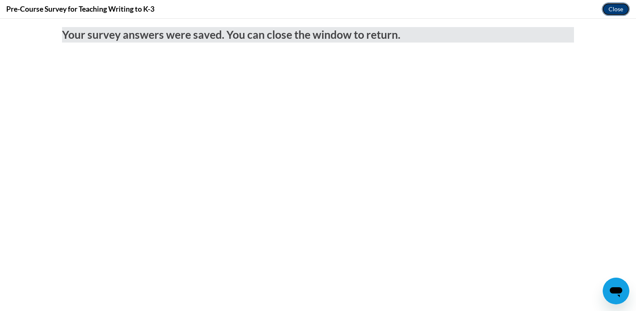
click at [620, 8] on button "Close" at bounding box center [616, 8] width 28 height 13
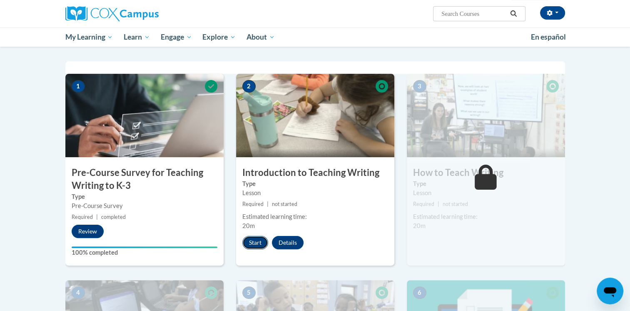
click at [257, 243] on button "Start" at bounding box center [255, 242] width 26 height 13
